Goal: Check status: Check status

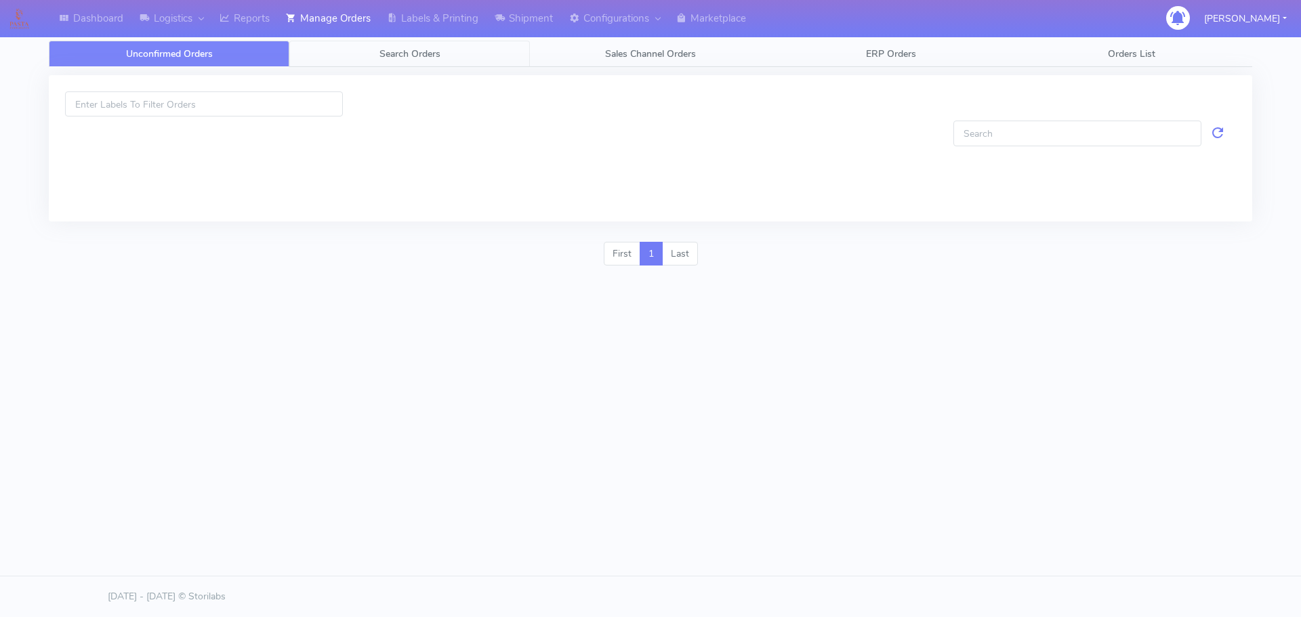
click at [342, 52] on link "Search Orders" at bounding box center [409, 54] width 241 height 26
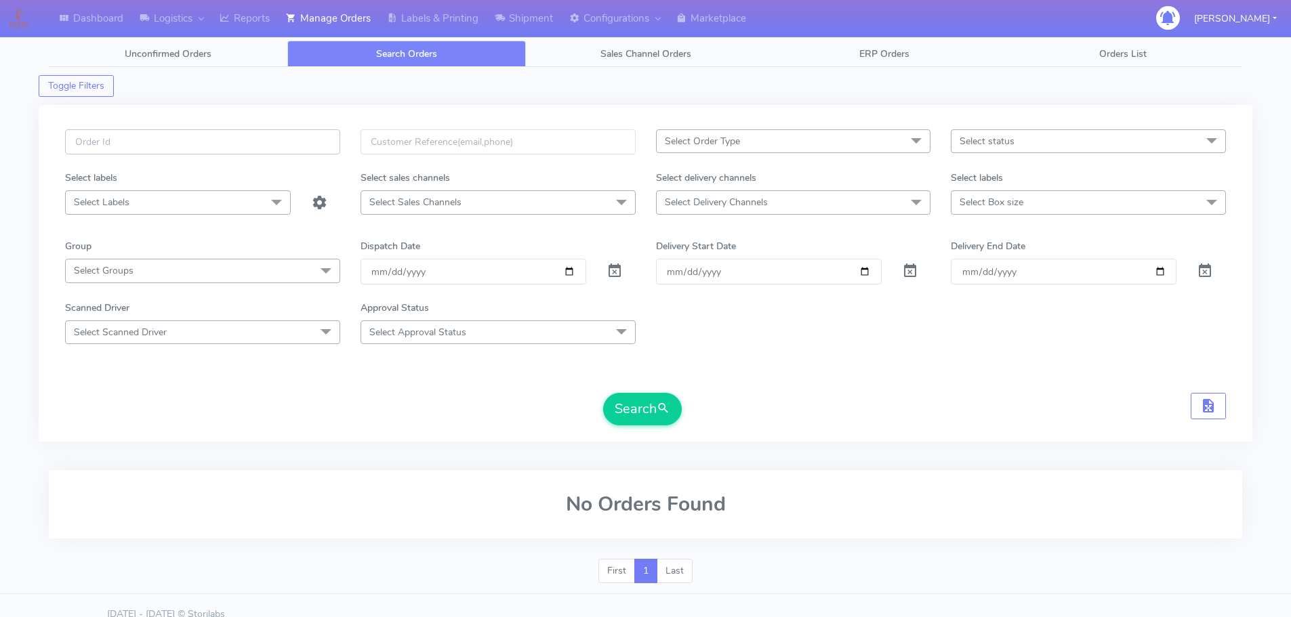
click at [293, 132] on input "text" at bounding box center [202, 141] width 275 height 25
paste input "1626979"
type input "1626979"
drag, startPoint x: 611, startPoint y: 267, endPoint x: 628, endPoint y: 302, distance: 39.1
click at [611, 268] on span at bounding box center [615, 274] width 16 height 13
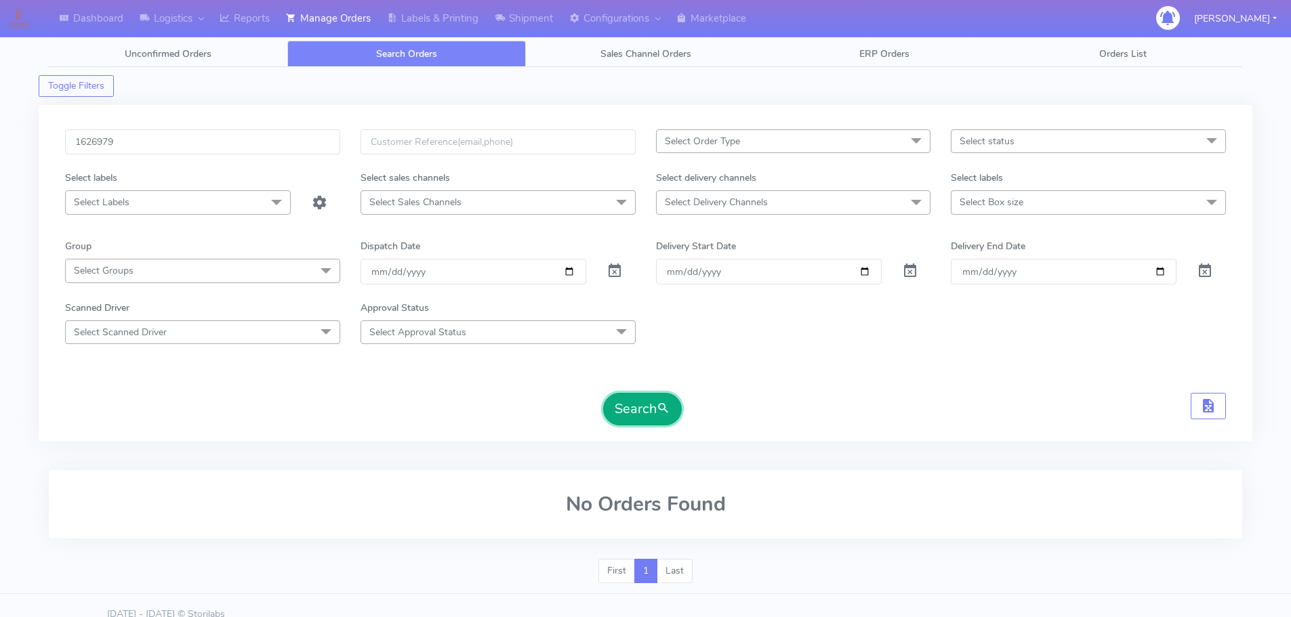
click at [645, 408] on button "Search" at bounding box center [642, 409] width 79 height 33
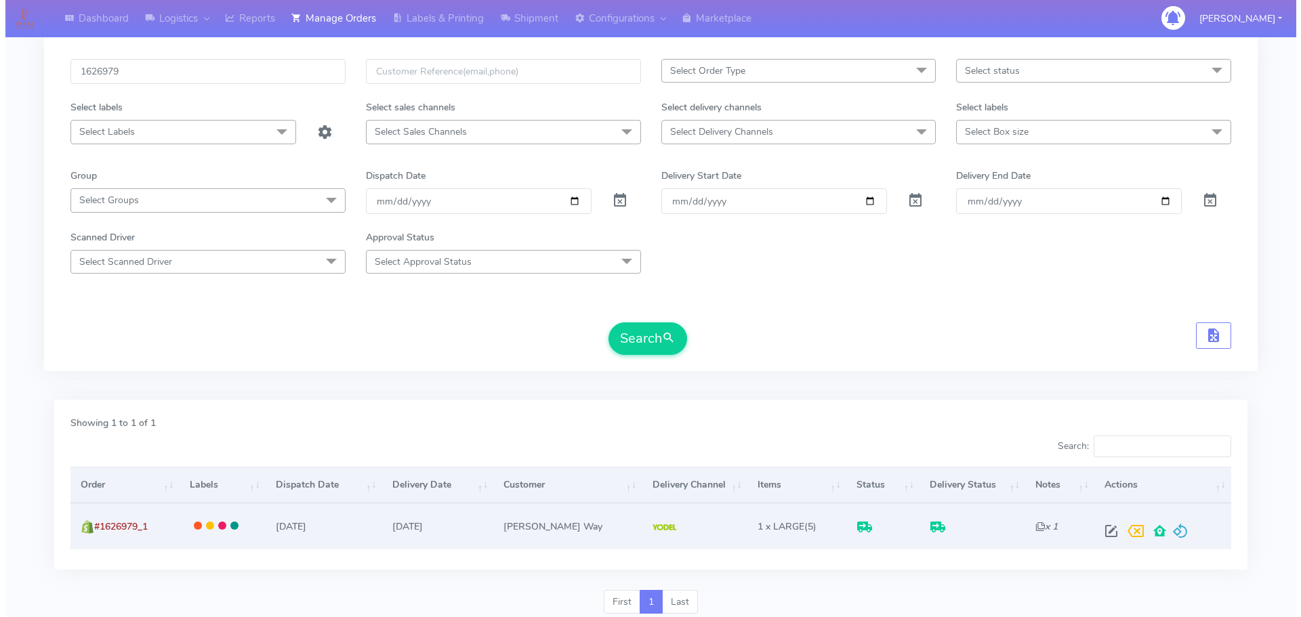
scroll to position [74, 0]
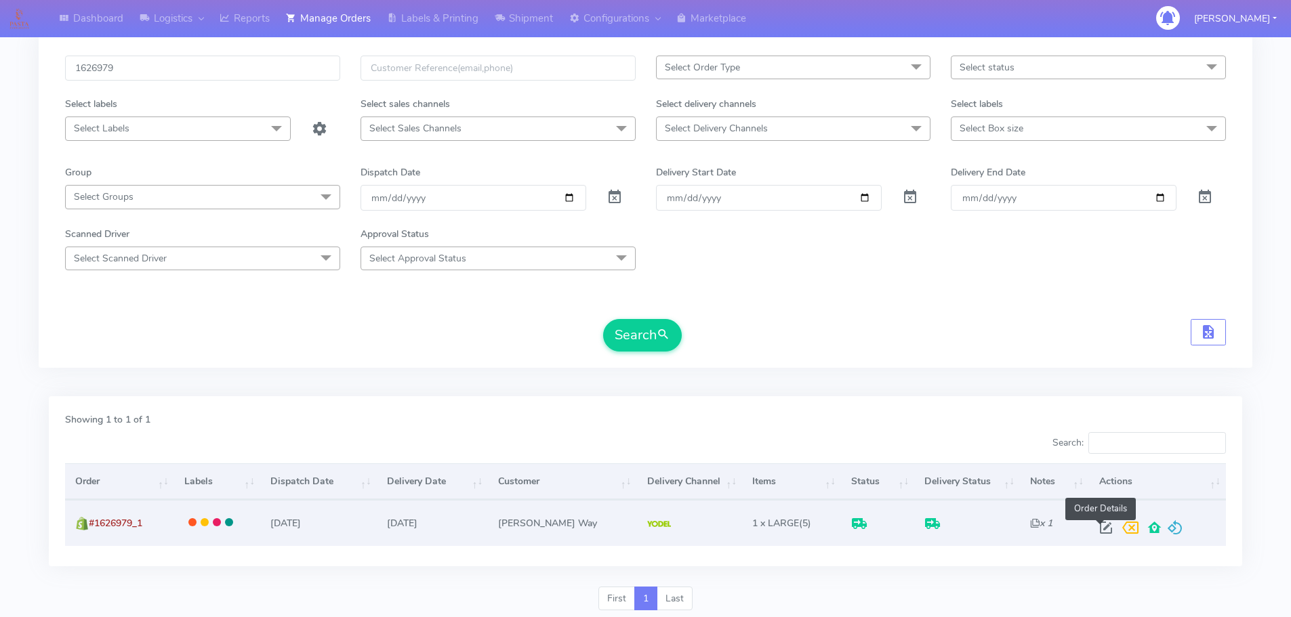
click at [1097, 527] on span at bounding box center [1106, 531] width 24 height 13
select select "5"
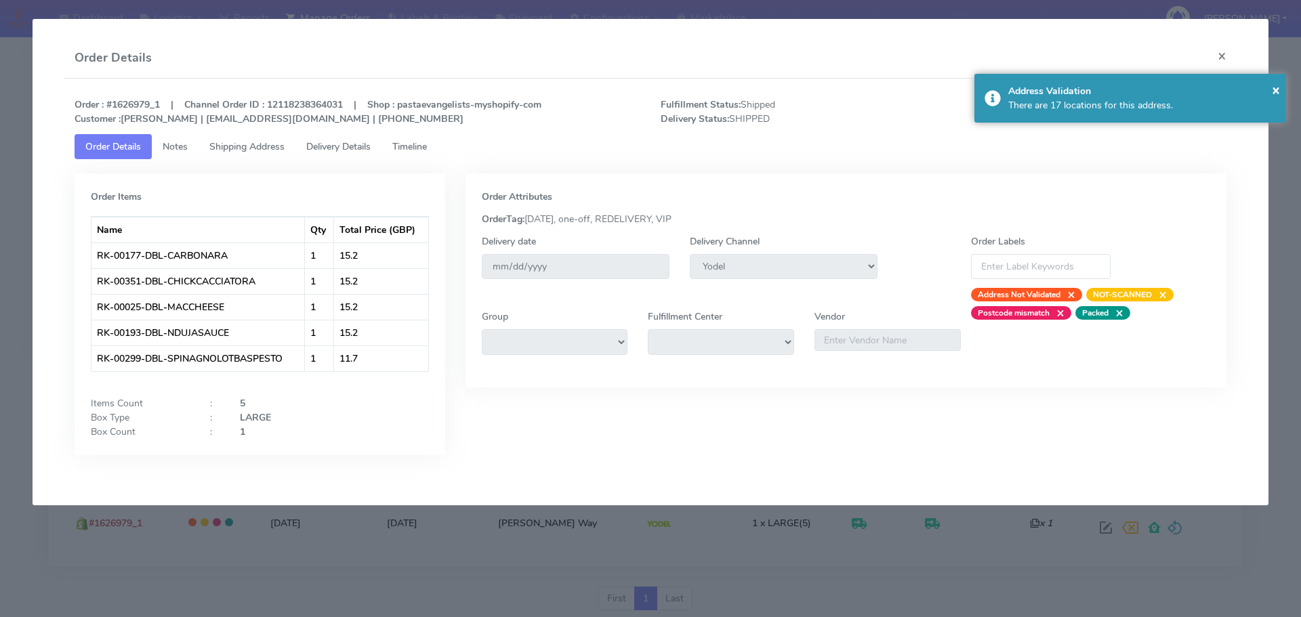
click at [426, 159] on link "Timeline" at bounding box center [410, 146] width 56 height 25
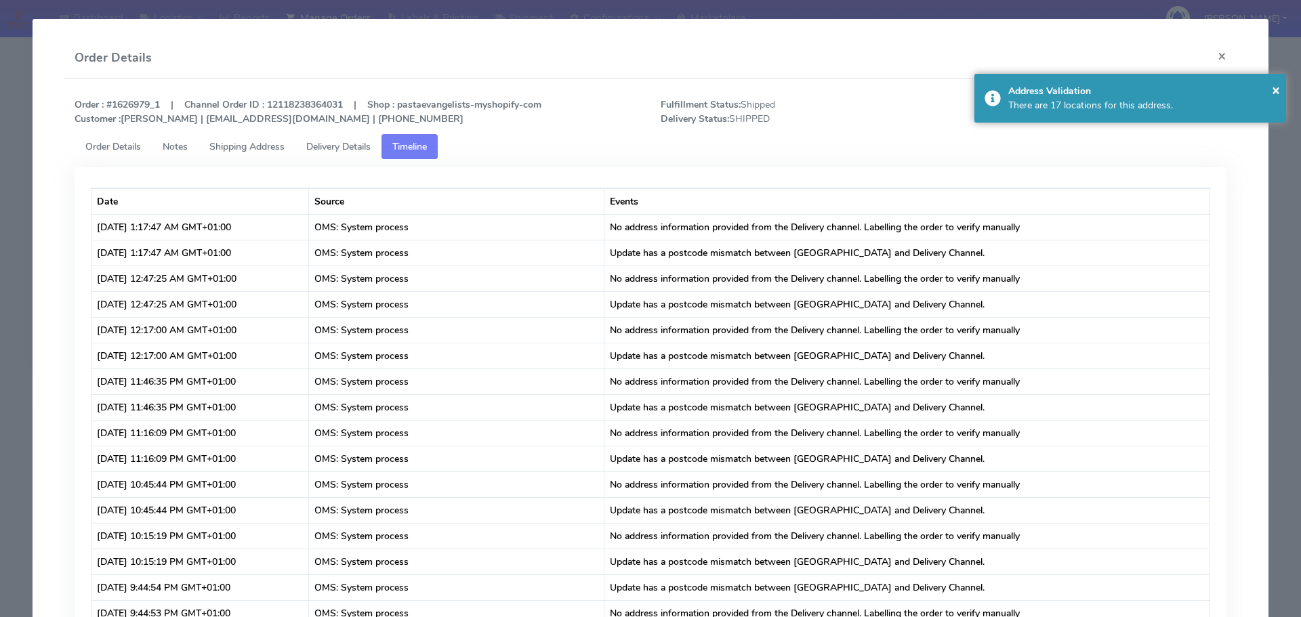
click at [323, 150] on span "Delivery Details" at bounding box center [338, 146] width 64 height 13
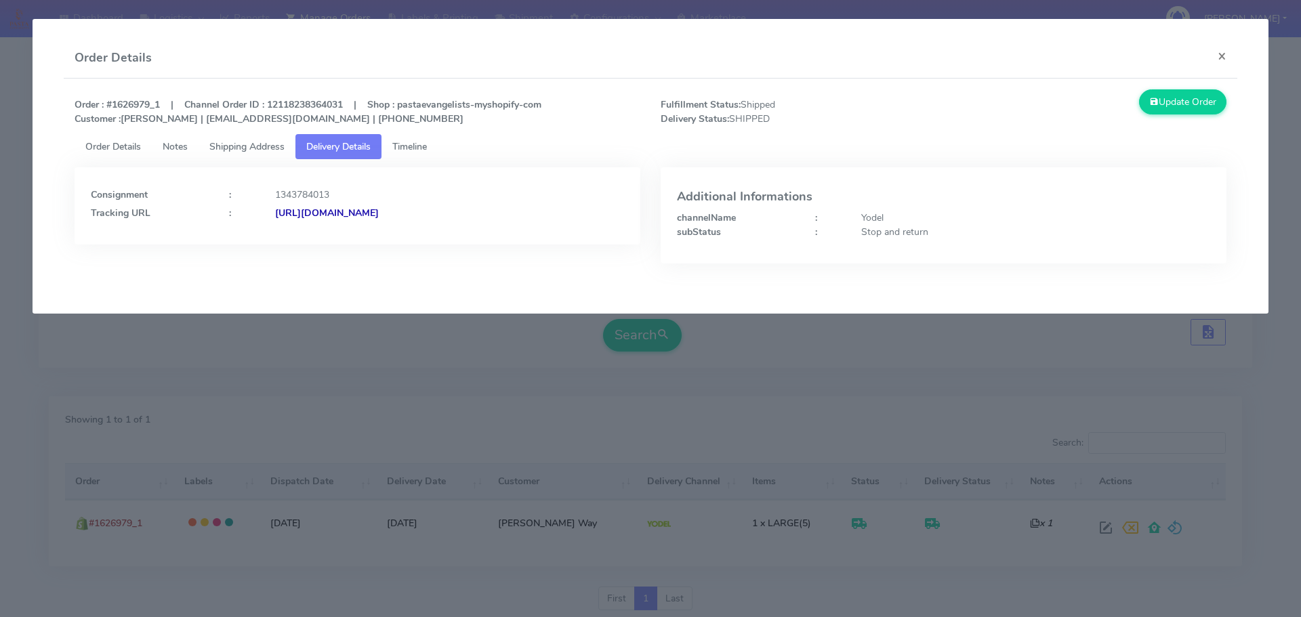
click at [264, 150] on span "Shipping Address" at bounding box center [246, 146] width 75 height 13
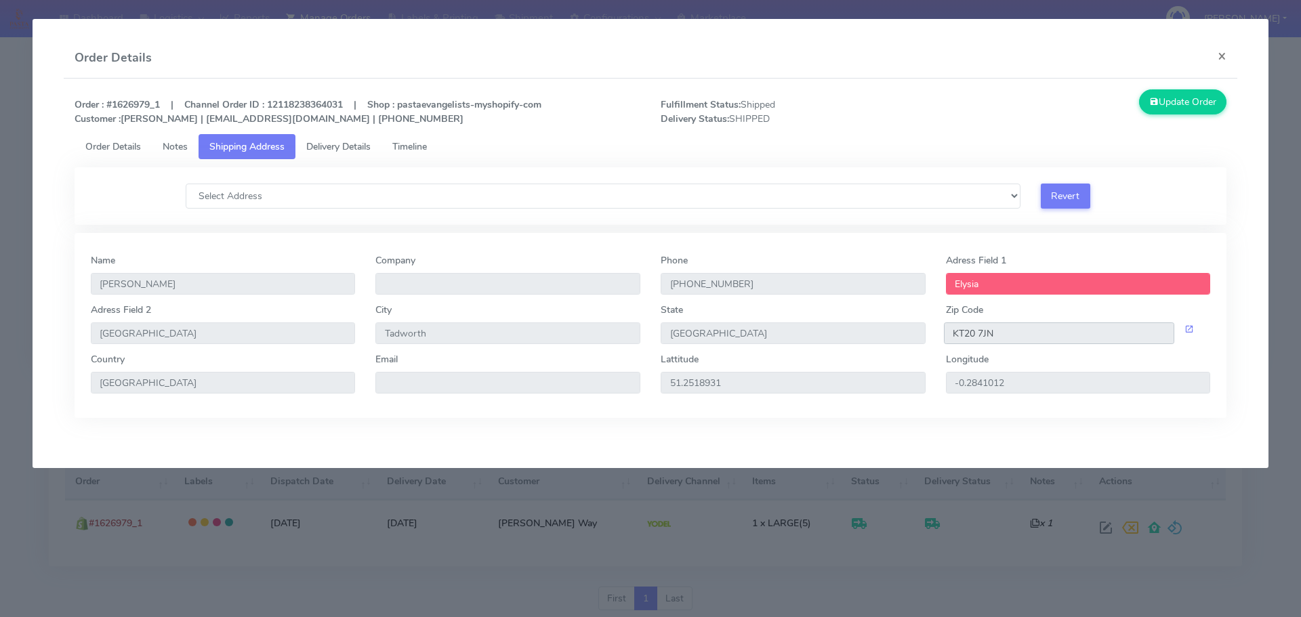
drag, startPoint x: 1020, startPoint y: 338, endPoint x: 926, endPoint y: 348, distance: 94.0
click at [926, 348] on div "[GEOGRAPHIC_DATA] [STREET_ADDRESS]" at bounding box center [651, 327] width 1141 height 49
click at [350, 160] on tabset "Order Details Notes Shipping Address Delivery Details Timeline Order Items Name…" at bounding box center [651, 276] width 1153 height 284
click at [363, 155] on link "Delivery Details" at bounding box center [338, 146] width 86 height 25
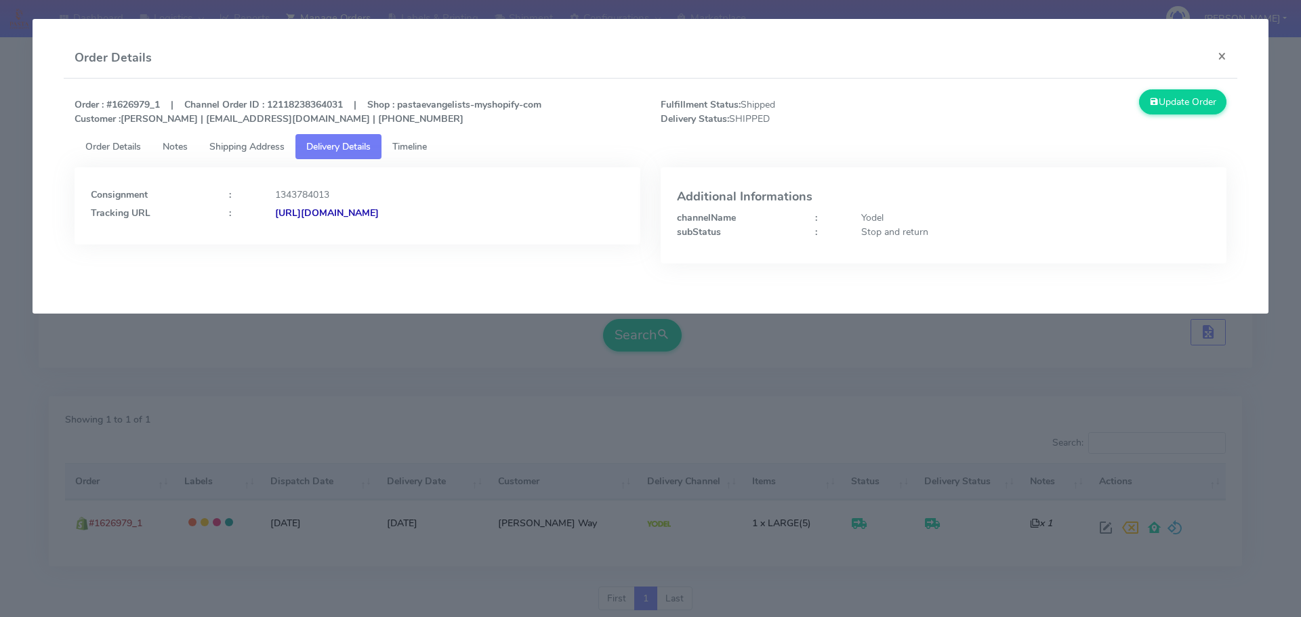
click at [379, 218] on strong "[URL][DOMAIN_NAME]" at bounding box center [327, 213] width 104 height 13
